Goal: Book appointment/travel/reservation

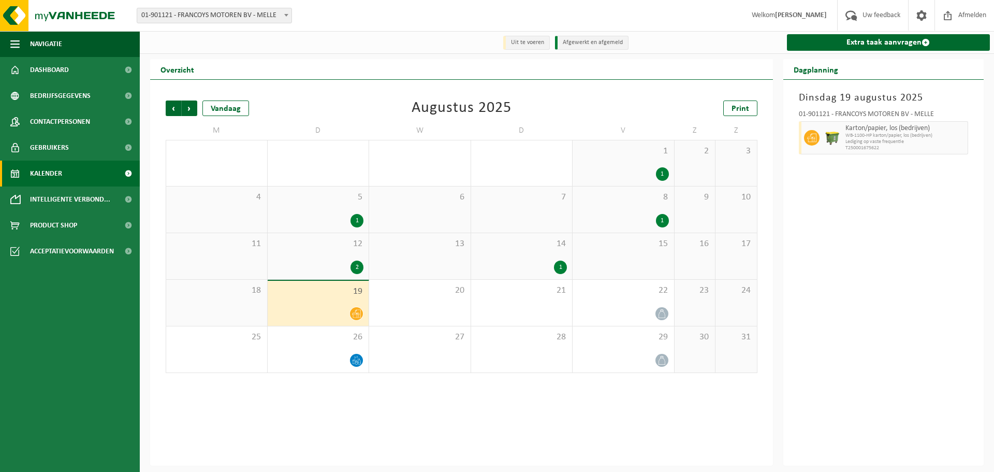
click at [327, 296] on span "19" at bounding box center [318, 291] width 91 height 11
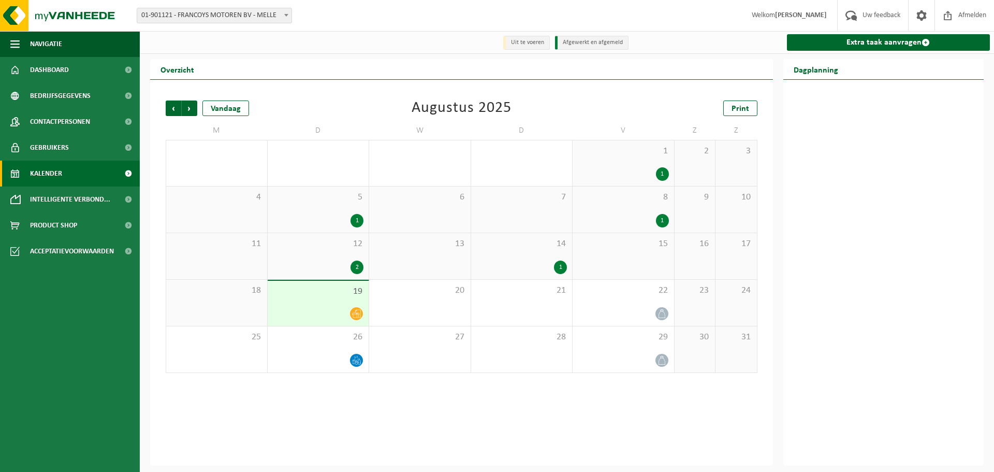
click at [361, 316] on span at bounding box center [356, 313] width 13 height 13
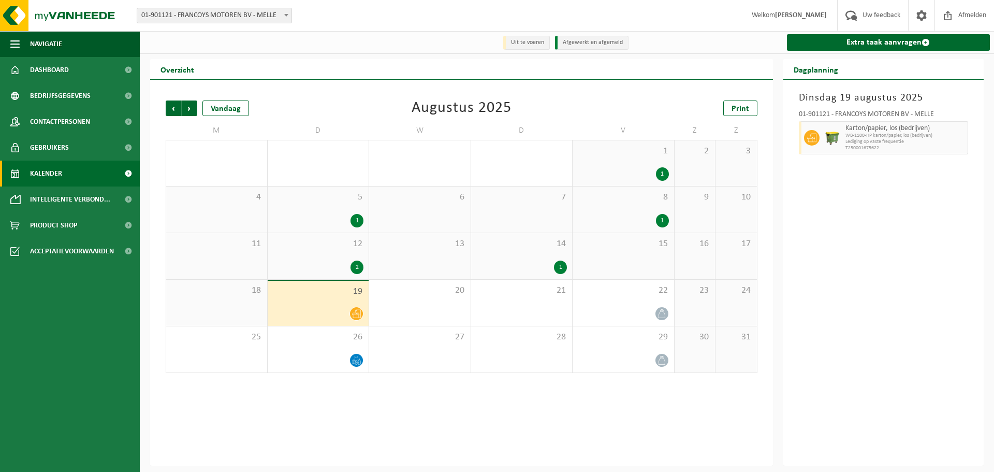
click at [851, 128] on span "Karton/papier, los (bedrijven)" at bounding box center [906, 128] width 120 height 8
click at [847, 136] on span "WB-1100-HP karton/papier, los (bedrijven)" at bounding box center [906, 136] width 120 height 6
drag, startPoint x: 822, startPoint y: 165, endPoint x: 831, endPoint y: 178, distance: 15.7
click at [831, 178] on div "[DATE] 01-901121 - FRANCOYS MOTOREN BV - MELLE Karton/papier, los (bedrijven) W…" at bounding box center [883, 273] width 201 height 386
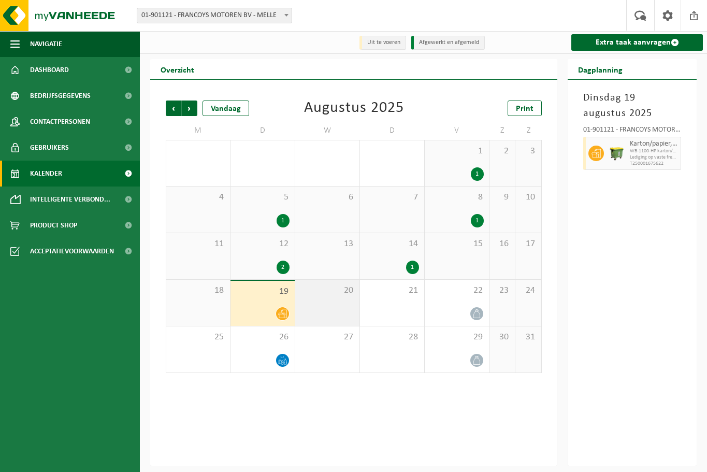
click at [352, 298] on div "20" at bounding box center [327, 303] width 64 height 46
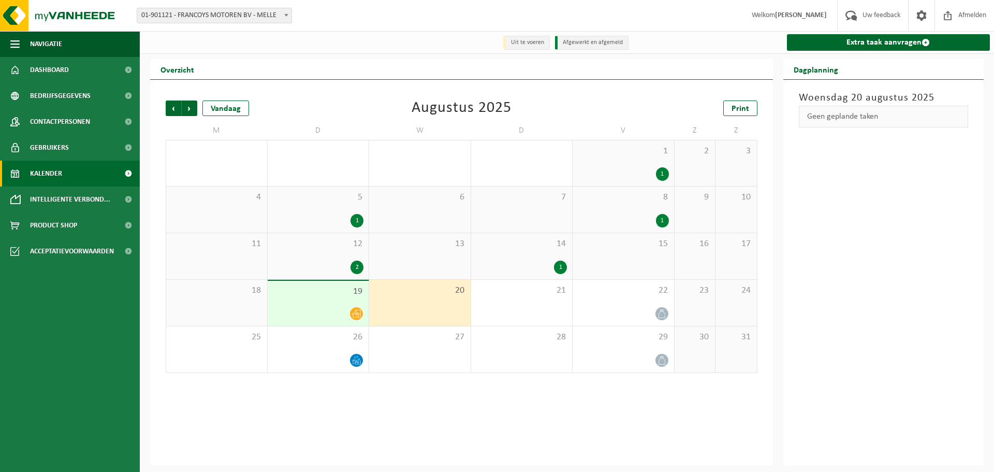
click at [355, 316] on icon at bounding box center [356, 313] width 9 height 9
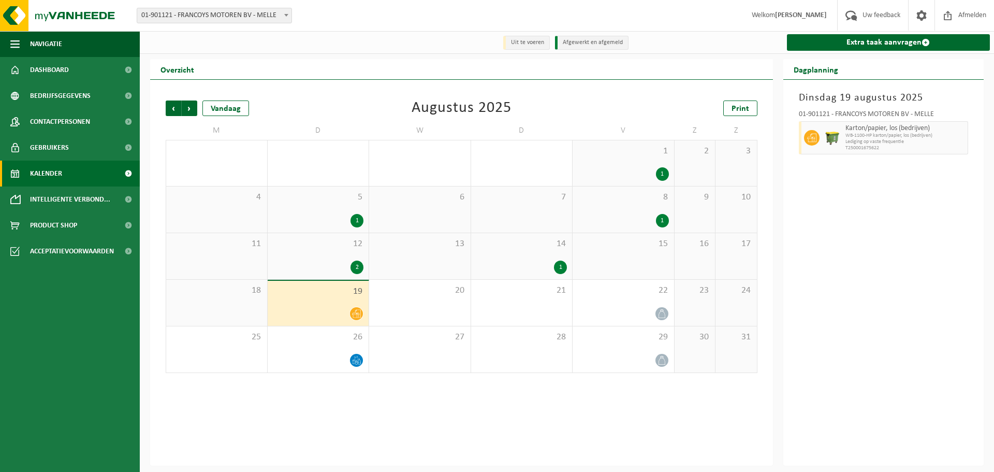
click at [355, 316] on icon at bounding box center [356, 313] width 9 height 9
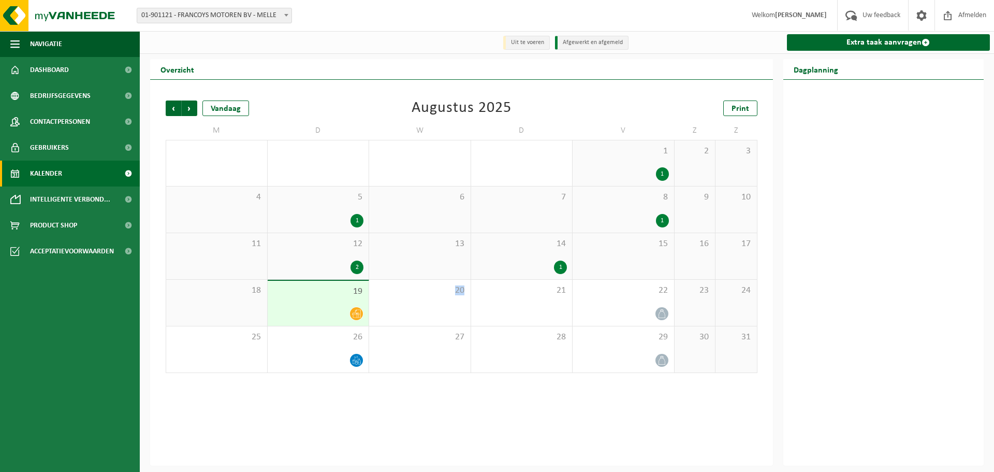
click at [355, 316] on icon at bounding box center [356, 313] width 9 height 9
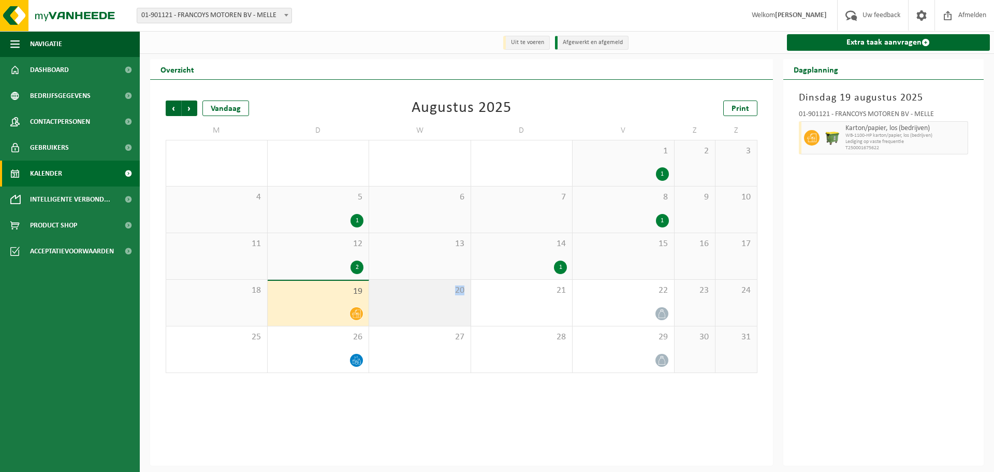
click at [458, 317] on div "20" at bounding box center [419, 303] width 101 height 46
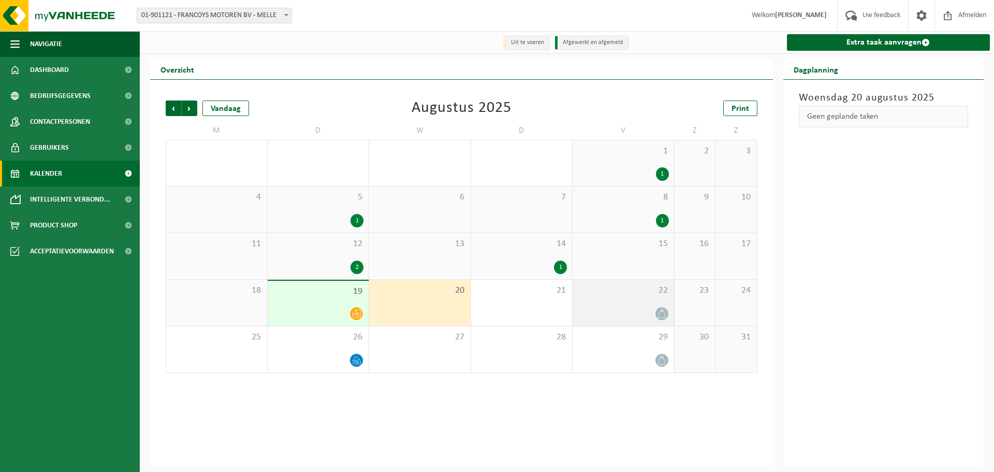
click at [613, 314] on div at bounding box center [623, 314] width 91 height 14
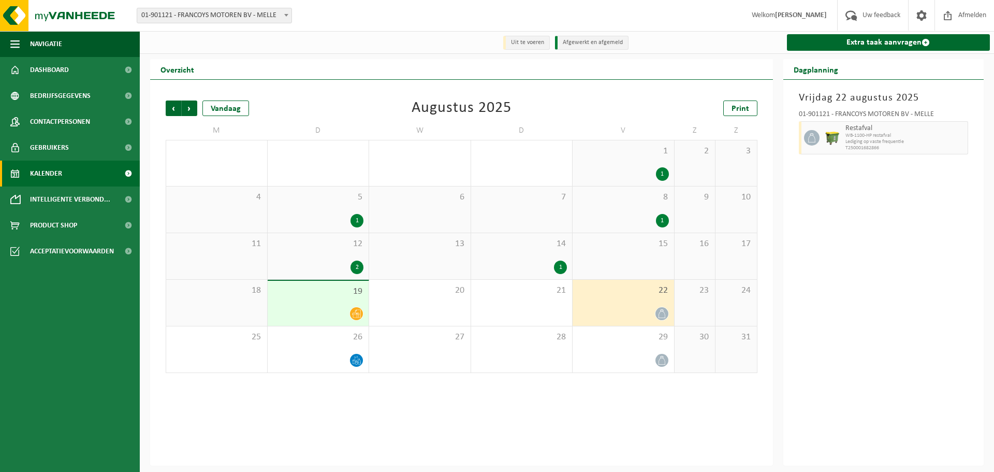
click at [610, 314] on div at bounding box center [623, 314] width 91 height 14
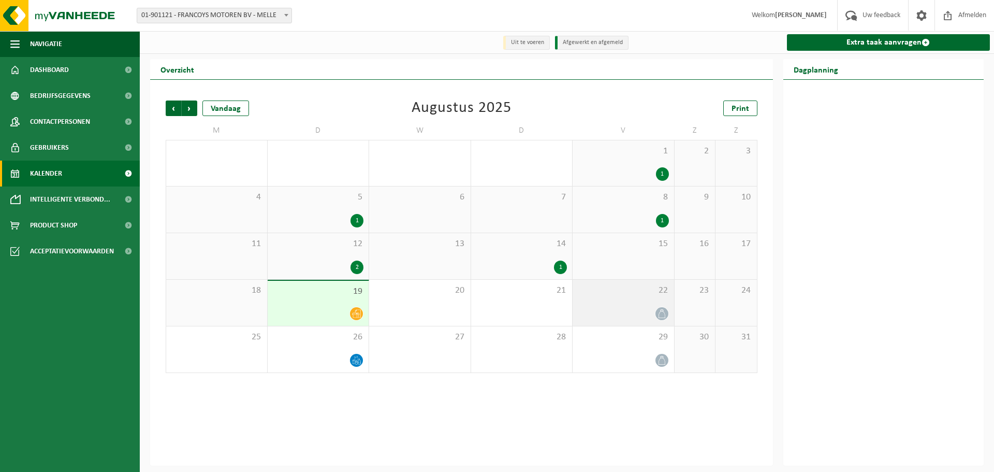
click at [610, 314] on div at bounding box center [623, 314] width 91 height 14
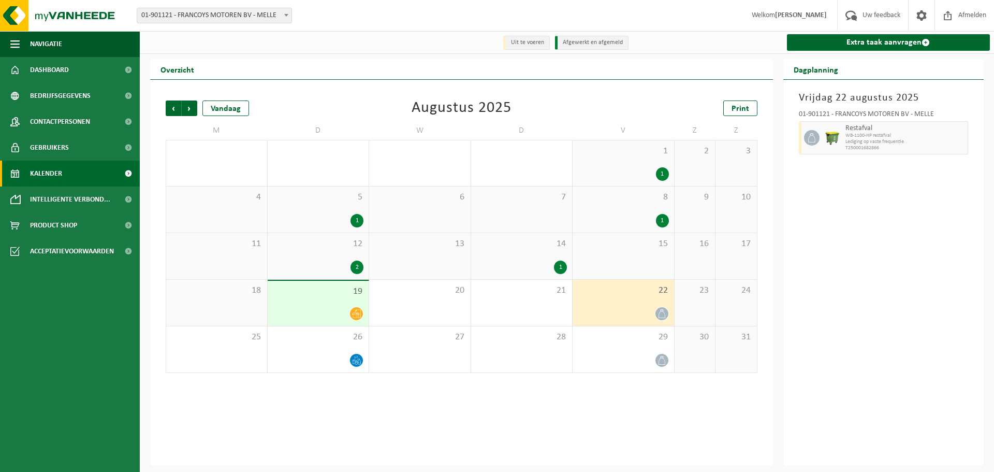
click at [321, 318] on div at bounding box center [318, 314] width 91 height 14
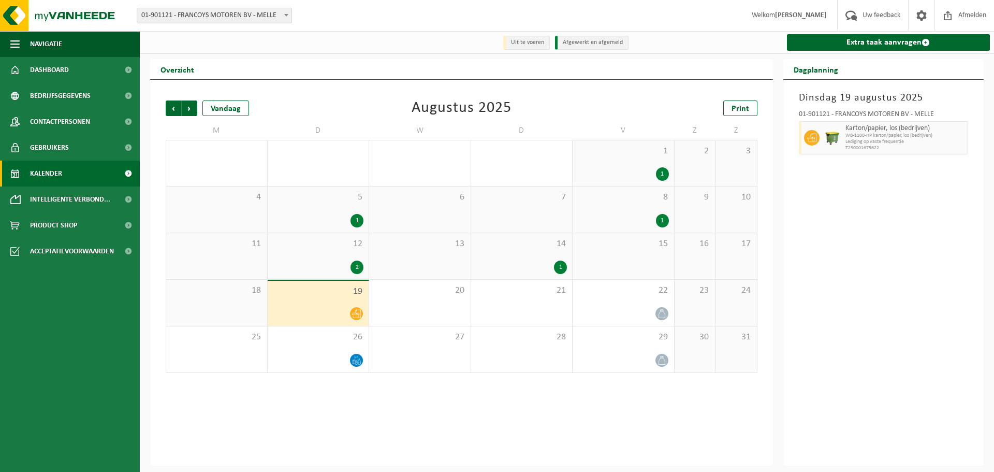
click at [325, 310] on div at bounding box center [318, 314] width 91 height 14
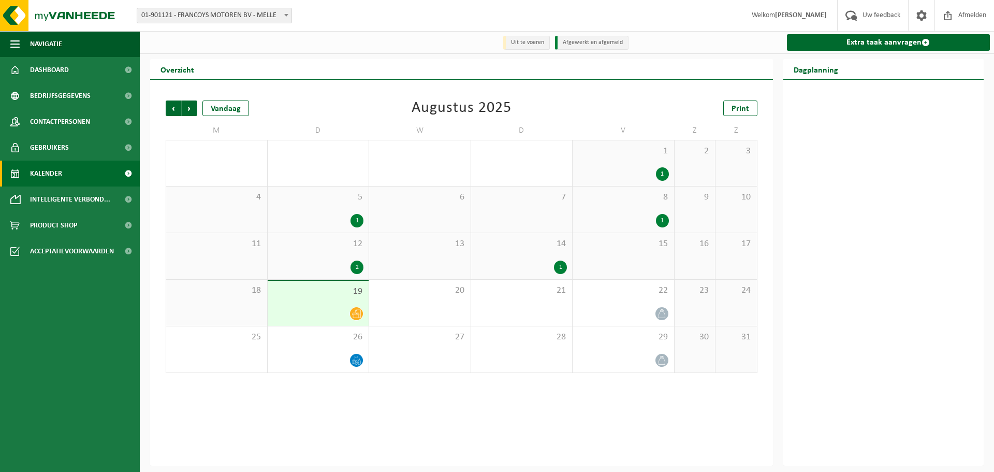
click at [339, 318] on div at bounding box center [318, 314] width 91 height 14
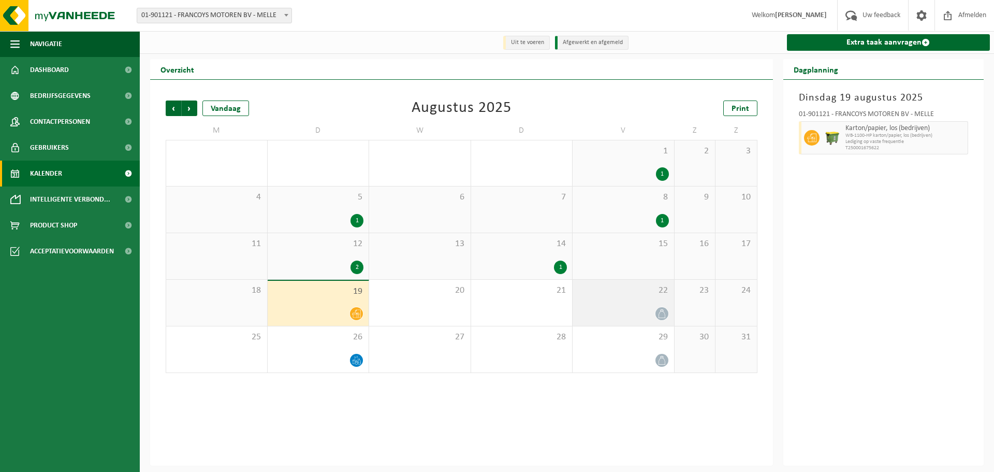
click at [648, 304] on div "22" at bounding box center [623, 303] width 101 height 46
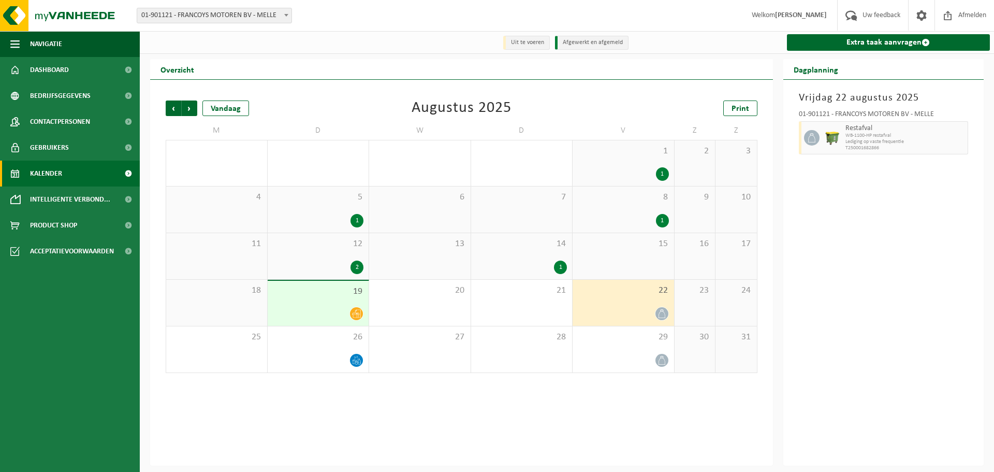
click at [648, 304] on div "22" at bounding box center [623, 303] width 101 height 46
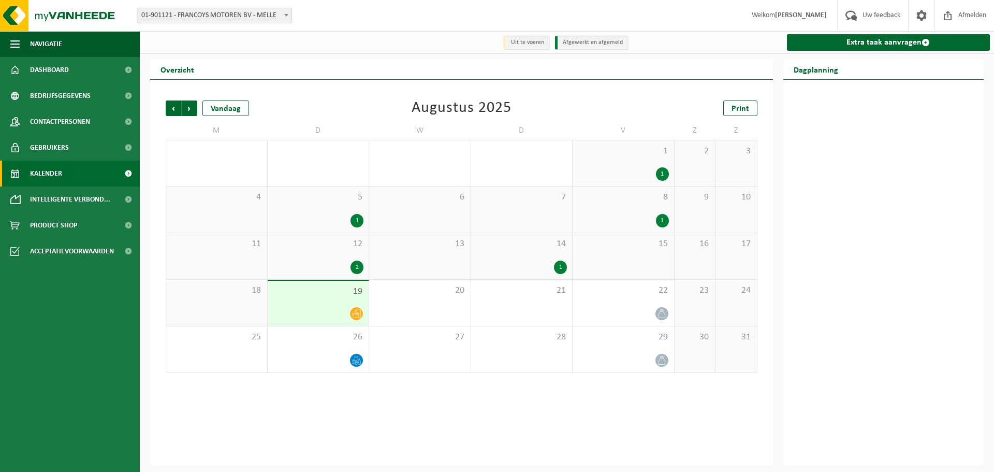
click at [869, 144] on div at bounding box center [883, 273] width 201 height 386
click at [323, 354] on div at bounding box center [318, 360] width 91 height 14
